Goal: Information Seeking & Learning: Find specific fact

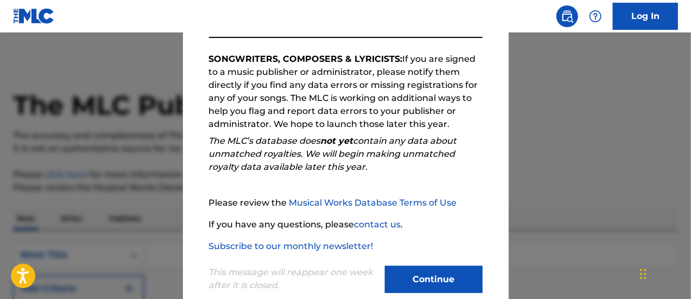
scroll to position [197, 0]
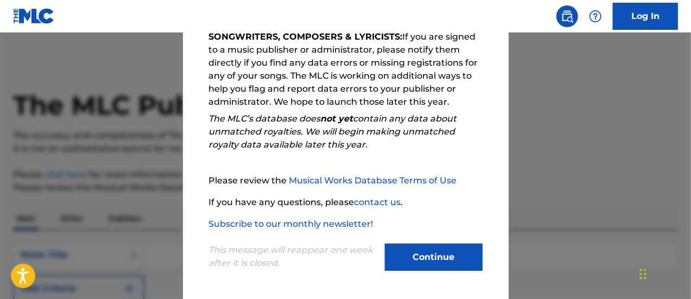
click at [431, 258] on button "Continue" at bounding box center [434, 257] width 98 height 27
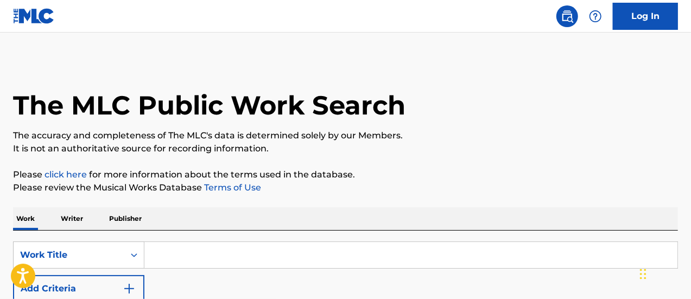
click at [82, 222] on p "Writer" at bounding box center [72, 218] width 29 height 23
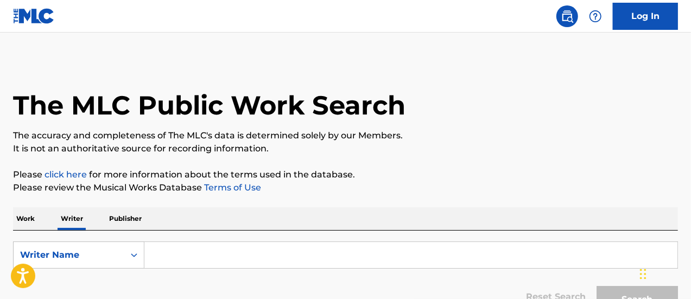
click at [182, 253] on input "Search Form" at bounding box center [410, 255] width 533 height 26
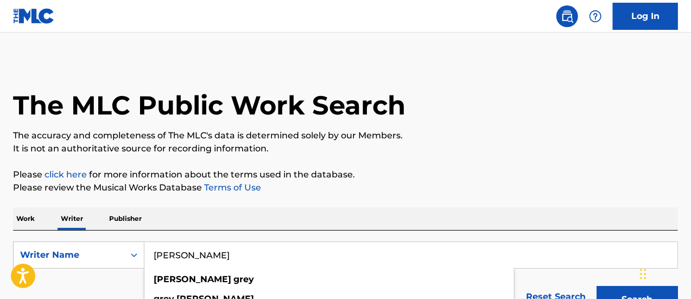
click at [238, 269] on div "[PERSON_NAME] [PERSON_NAME]" at bounding box center [329, 288] width 371 height 41
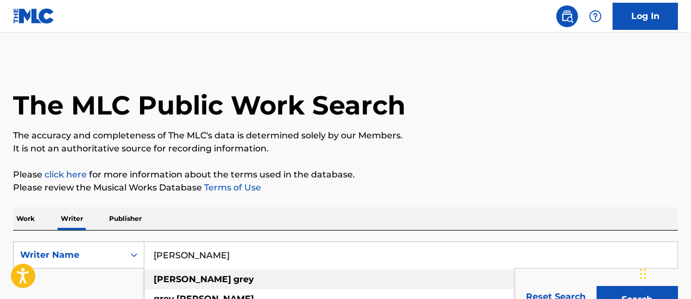
click at [234, 275] on strong "grey" at bounding box center [244, 279] width 21 height 10
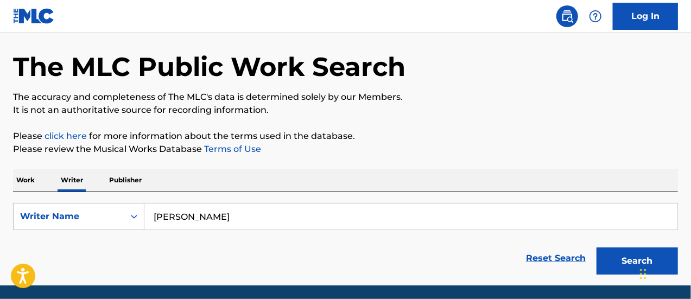
scroll to position [72, 0]
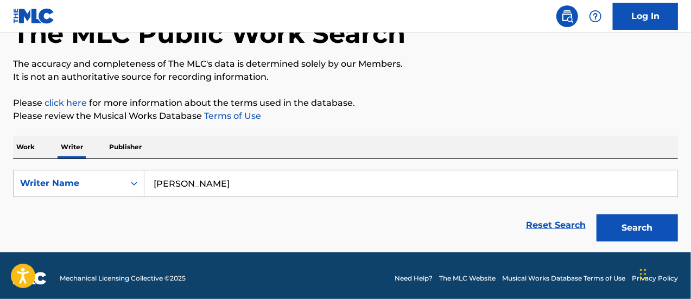
click at [641, 229] on button "Search" at bounding box center [637, 228] width 81 height 27
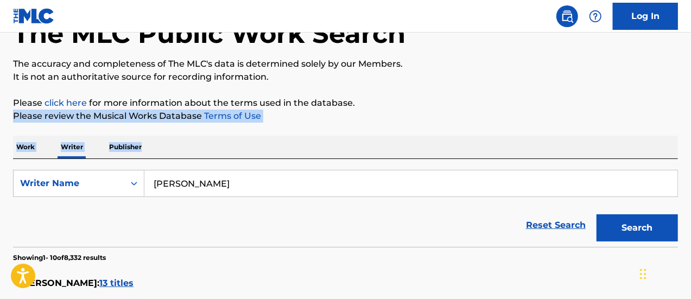
drag, startPoint x: 689, startPoint y: 108, endPoint x: 685, endPoint y: 142, distance: 33.9
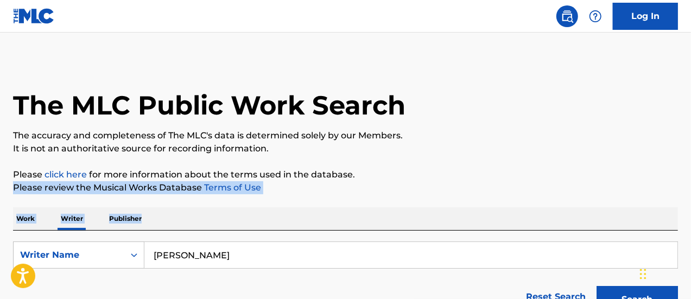
scroll to position [2, 0]
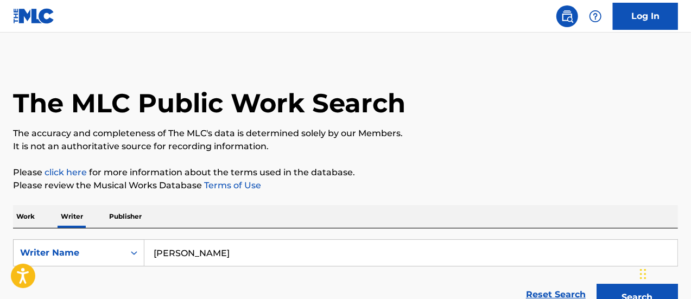
click at [207, 257] on input "[PERSON_NAME]" at bounding box center [410, 253] width 533 height 26
drag, startPoint x: 207, startPoint y: 256, endPoint x: 186, endPoint y: 253, distance: 21.4
click at [186, 253] on input "[PERSON_NAME]" at bounding box center [410, 253] width 533 height 26
type input "[PERSON_NAME]"
click at [234, 274] on strong "gray" at bounding box center [244, 277] width 20 height 10
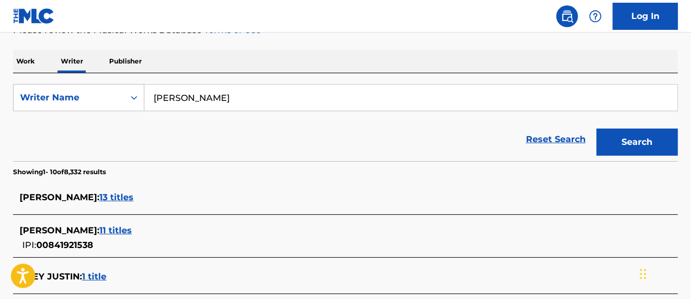
click at [629, 135] on button "Search" at bounding box center [637, 142] width 81 height 27
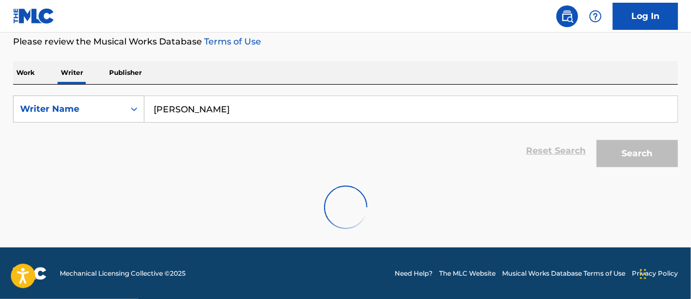
scroll to position [157, 0]
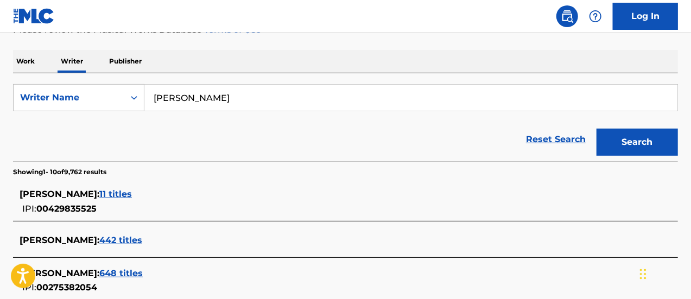
click at [105, 236] on span "442 titles" at bounding box center [120, 240] width 43 height 10
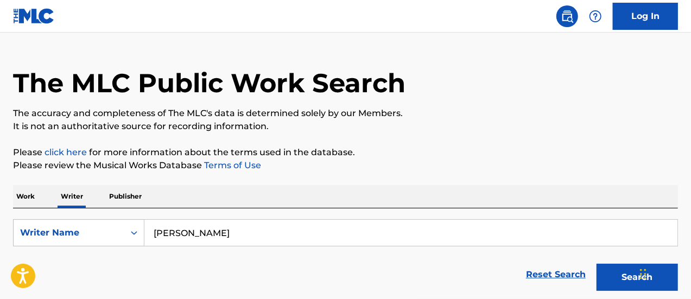
scroll to position [19, 0]
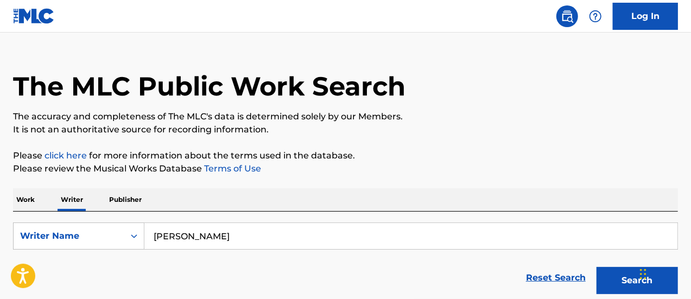
click at [30, 198] on p "Work" at bounding box center [25, 199] width 25 height 23
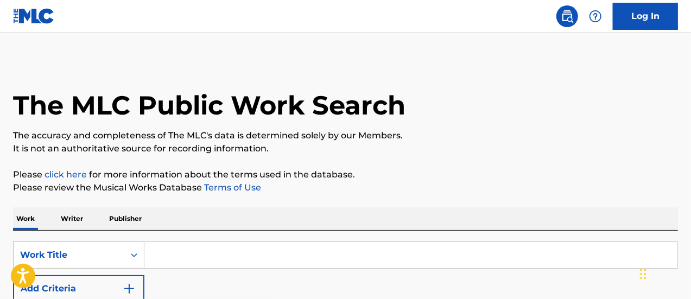
click at [215, 264] on input "Search Form" at bounding box center [410, 255] width 533 height 26
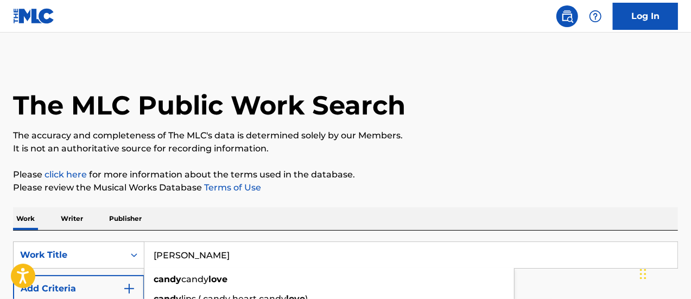
type input "[PERSON_NAME]"
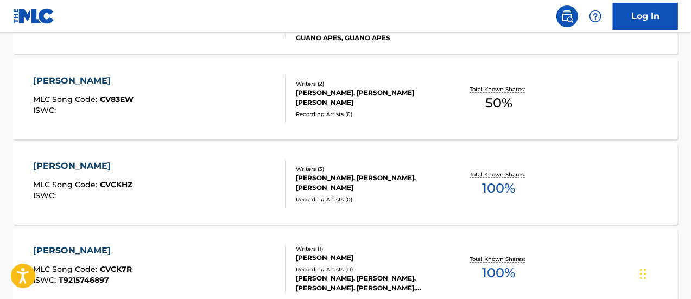
scroll to position [822, 0]
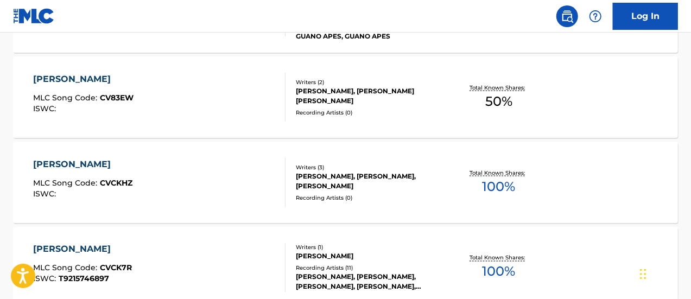
click at [323, 179] on div "[PERSON_NAME], [PERSON_NAME], [PERSON_NAME]" at bounding box center [370, 182] width 148 height 20
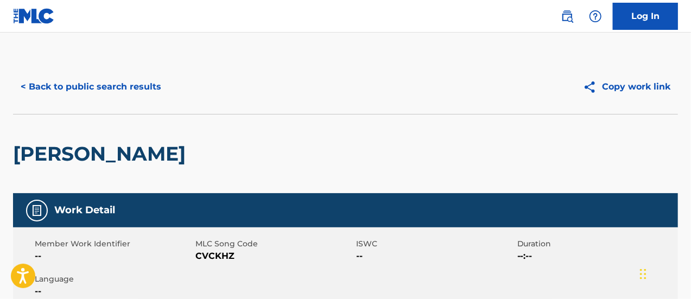
click at [55, 85] on button "< Back to public search results" at bounding box center [91, 86] width 156 height 27
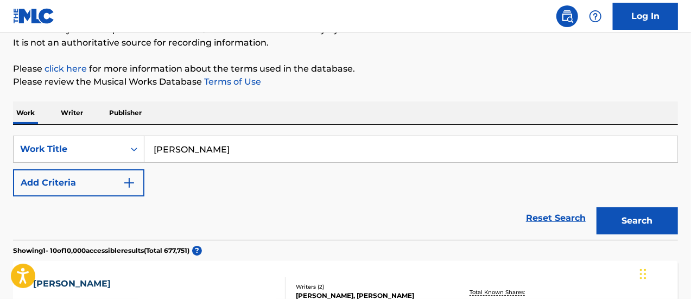
scroll to position [109, 0]
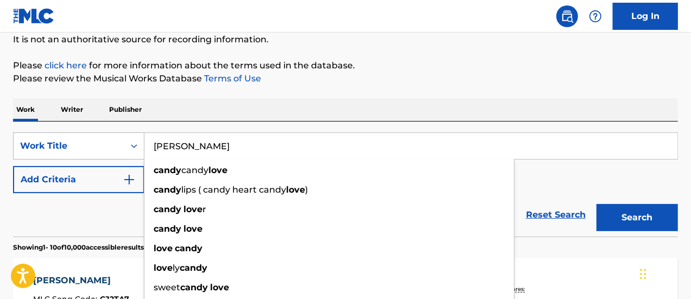
drag, startPoint x: 215, startPoint y: 144, endPoint x: 114, endPoint y: 138, distance: 100.6
click at [114, 139] on div "SearchWithCriteriaaaa2cc25-02ed-4d70-8563-4a71b2bda337 Work Title [PERSON_NAME]…" at bounding box center [345, 146] width 665 height 27
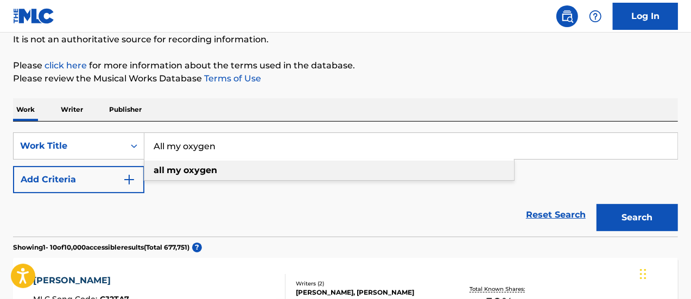
click at [223, 169] on div "all my oxygen" at bounding box center [329, 171] width 370 height 20
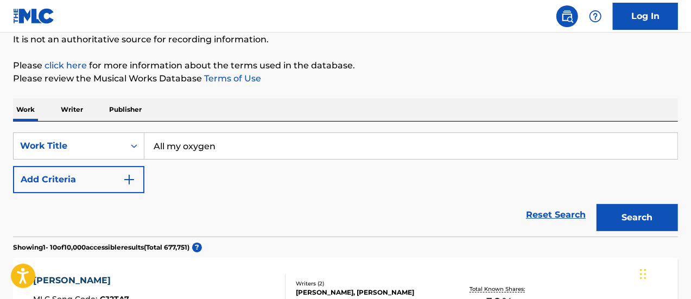
type input "all my oxygen"
click at [133, 175] on img "Search Form" at bounding box center [129, 179] width 13 height 13
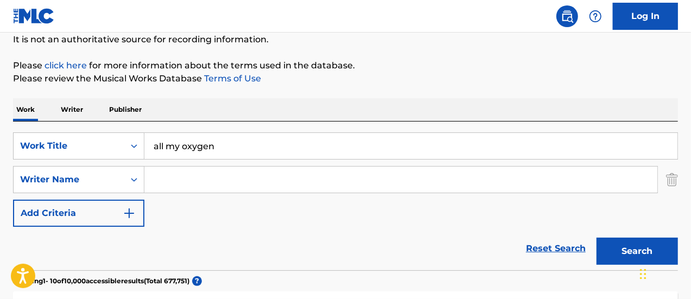
click at [174, 176] on input "Search Form" at bounding box center [400, 180] width 513 height 26
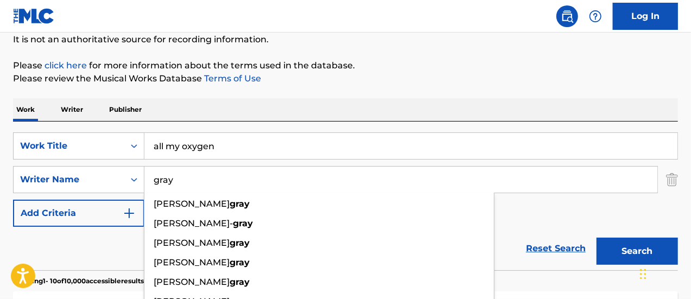
type input "gray"
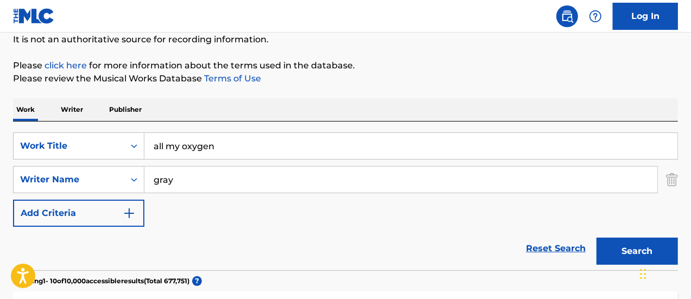
click at [614, 251] on button "Search" at bounding box center [637, 251] width 81 height 27
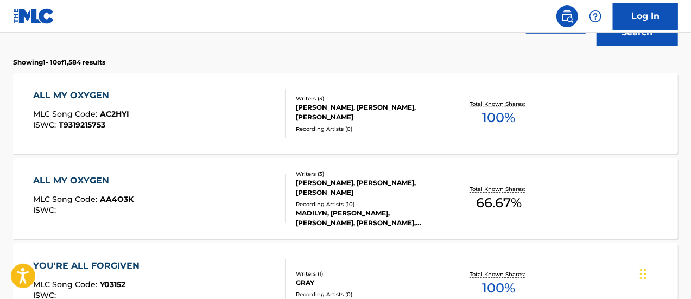
scroll to position [332, 0]
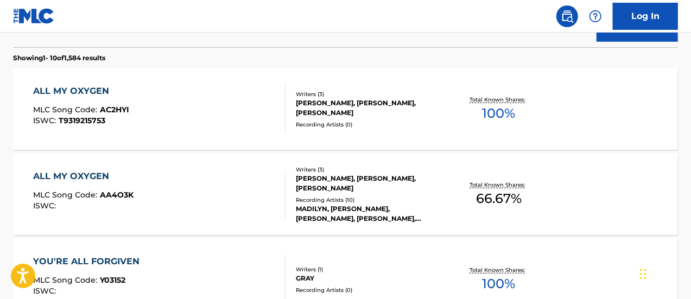
click at [358, 98] on div "[PERSON_NAME], [PERSON_NAME], [PERSON_NAME]" at bounding box center [370, 108] width 148 height 20
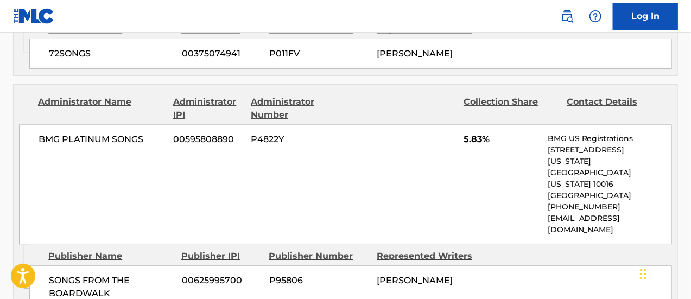
scroll to position [1309, 0]
